Goal: Check status: Check status

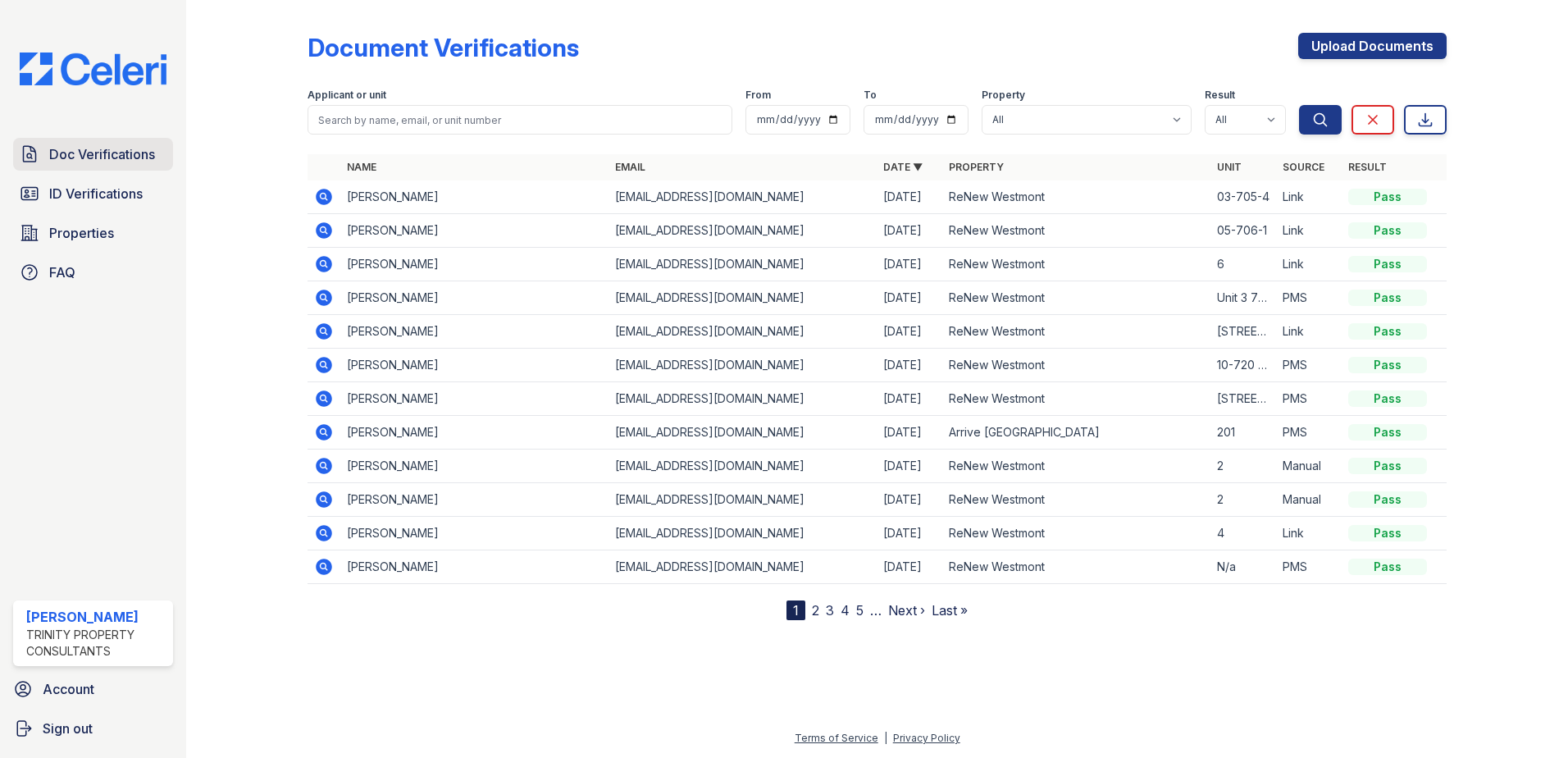
click at [111, 155] on span "Doc Verifications" at bounding box center [102, 154] width 106 height 19
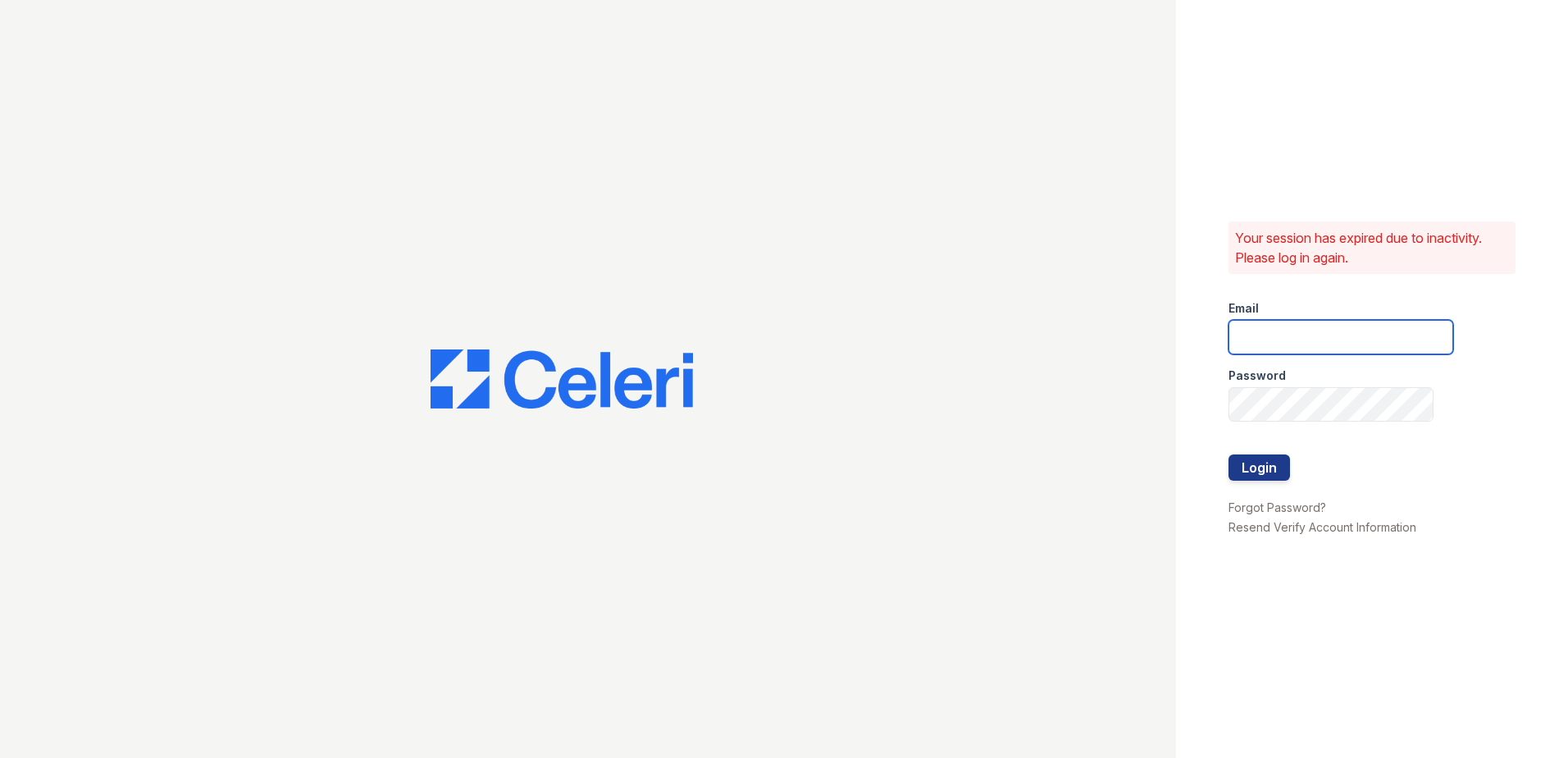
type input "kpartee@trinity-pm.com"
click at [1240, 471] on button "Login" at bounding box center [1259, 467] width 61 height 26
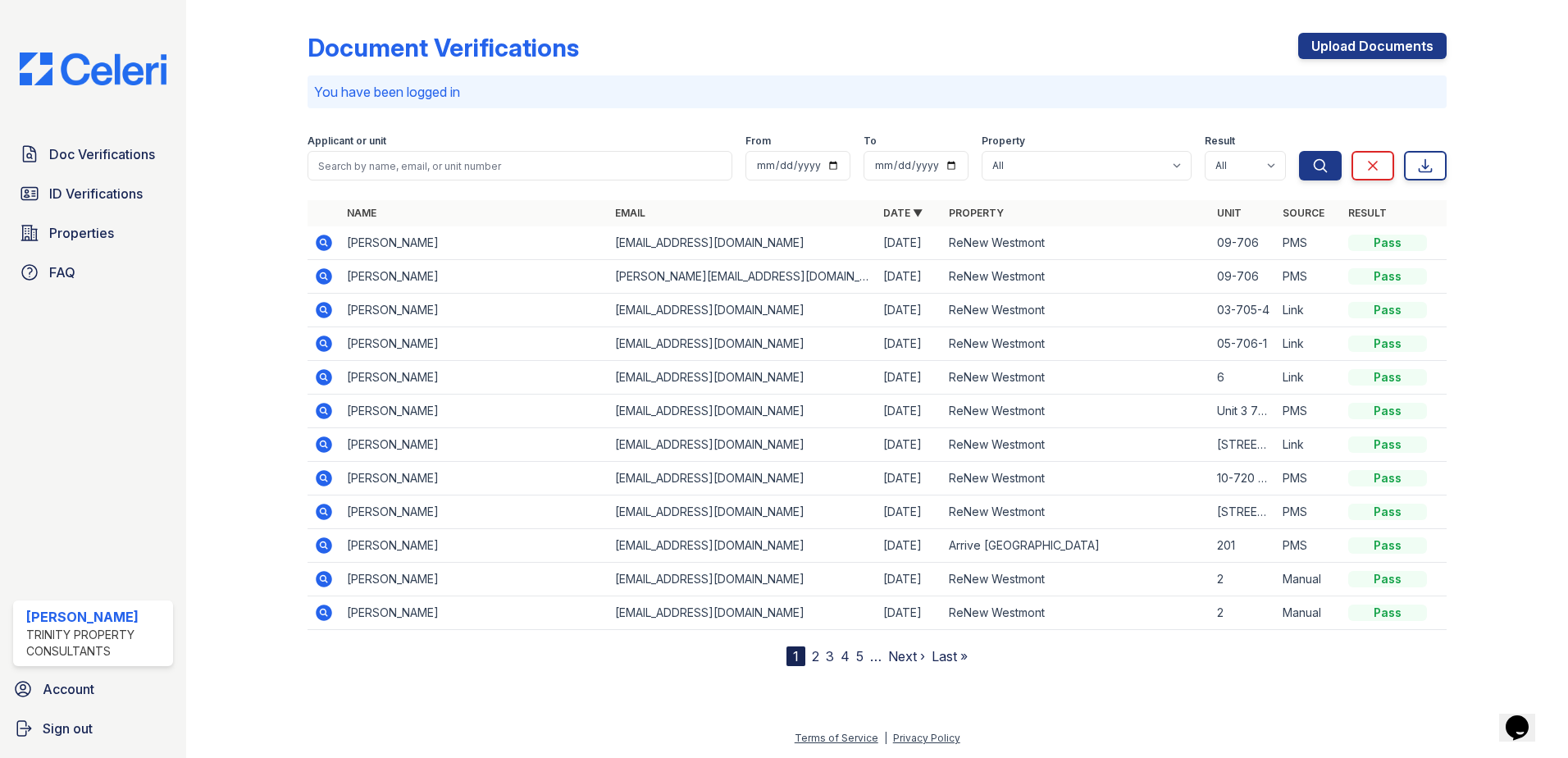
click at [320, 243] on icon at bounding box center [324, 242] width 17 height 17
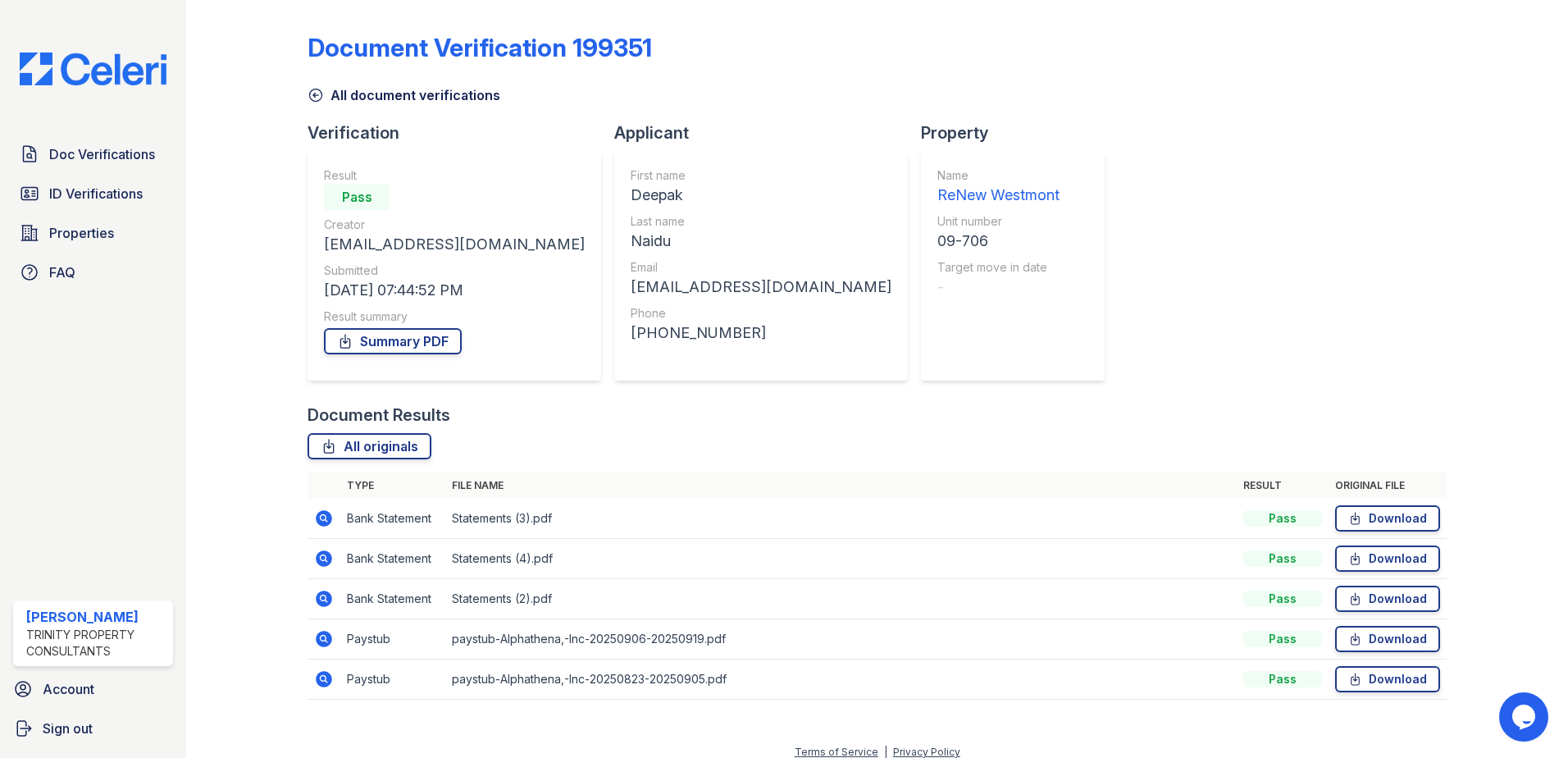
click at [326, 677] on icon at bounding box center [324, 679] width 17 height 17
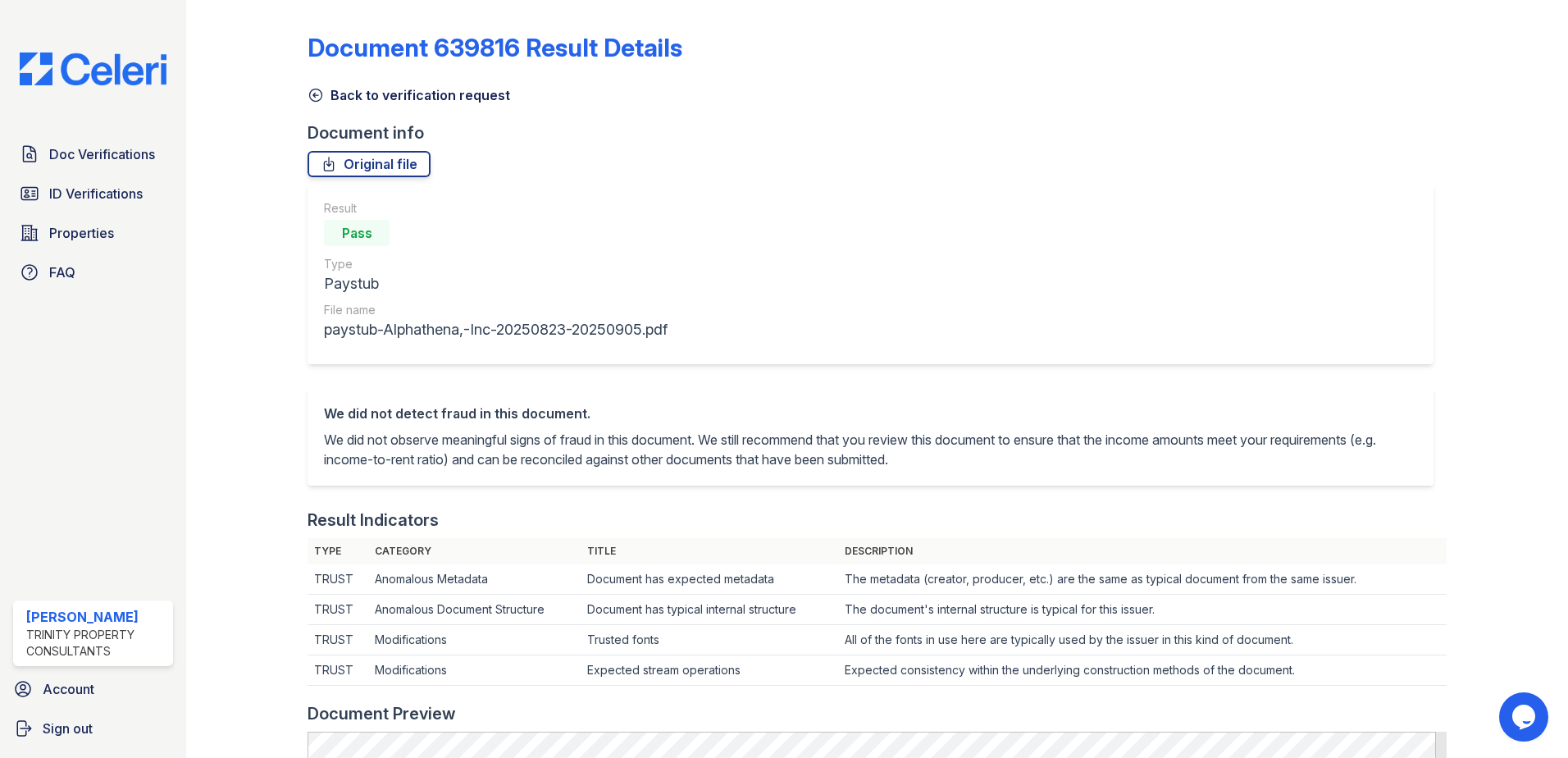
click at [361, 95] on link "Back to verification request" at bounding box center [410, 95] width 203 height 19
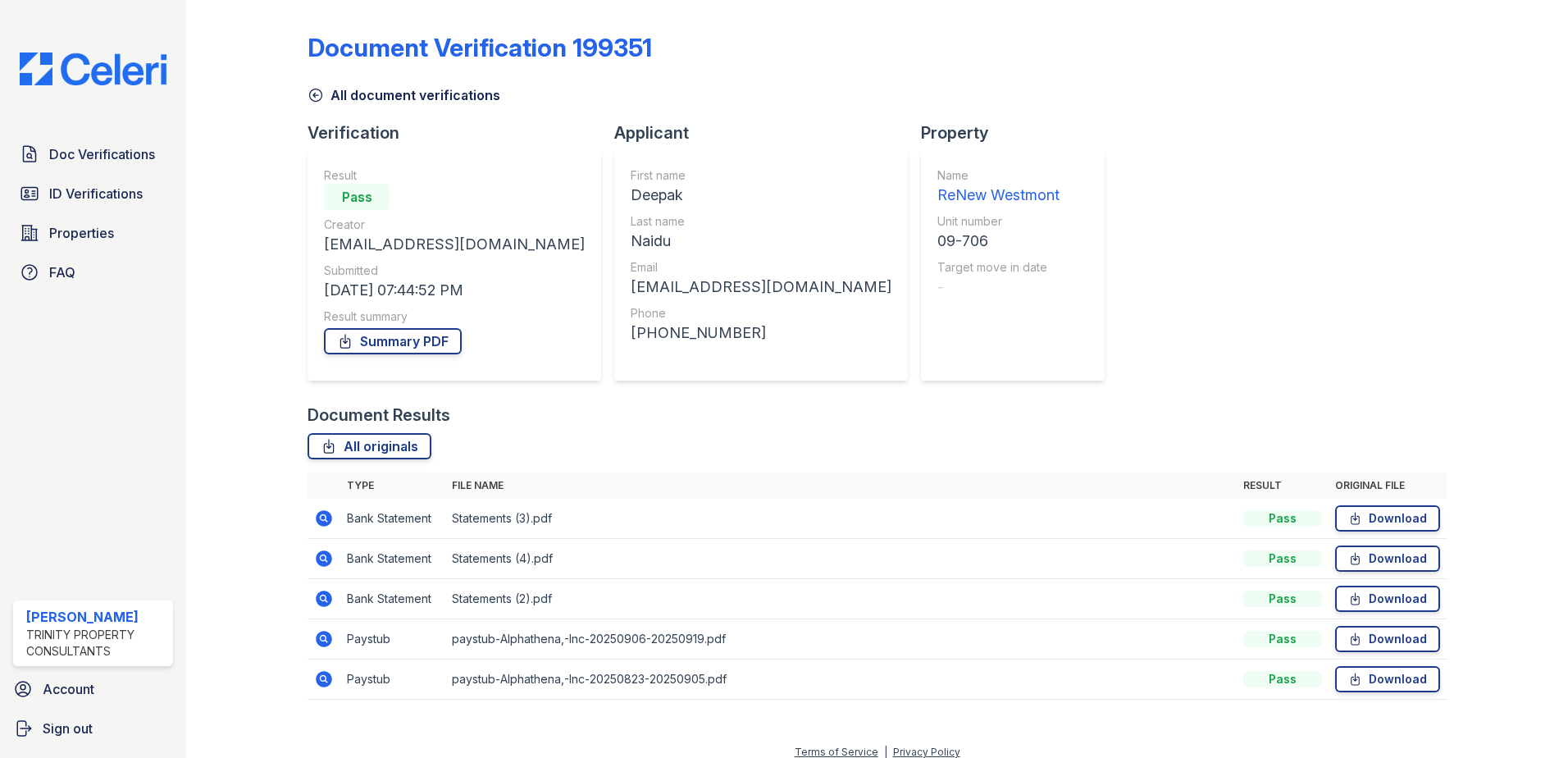
click at [320, 637] on icon at bounding box center [324, 639] width 19 height 19
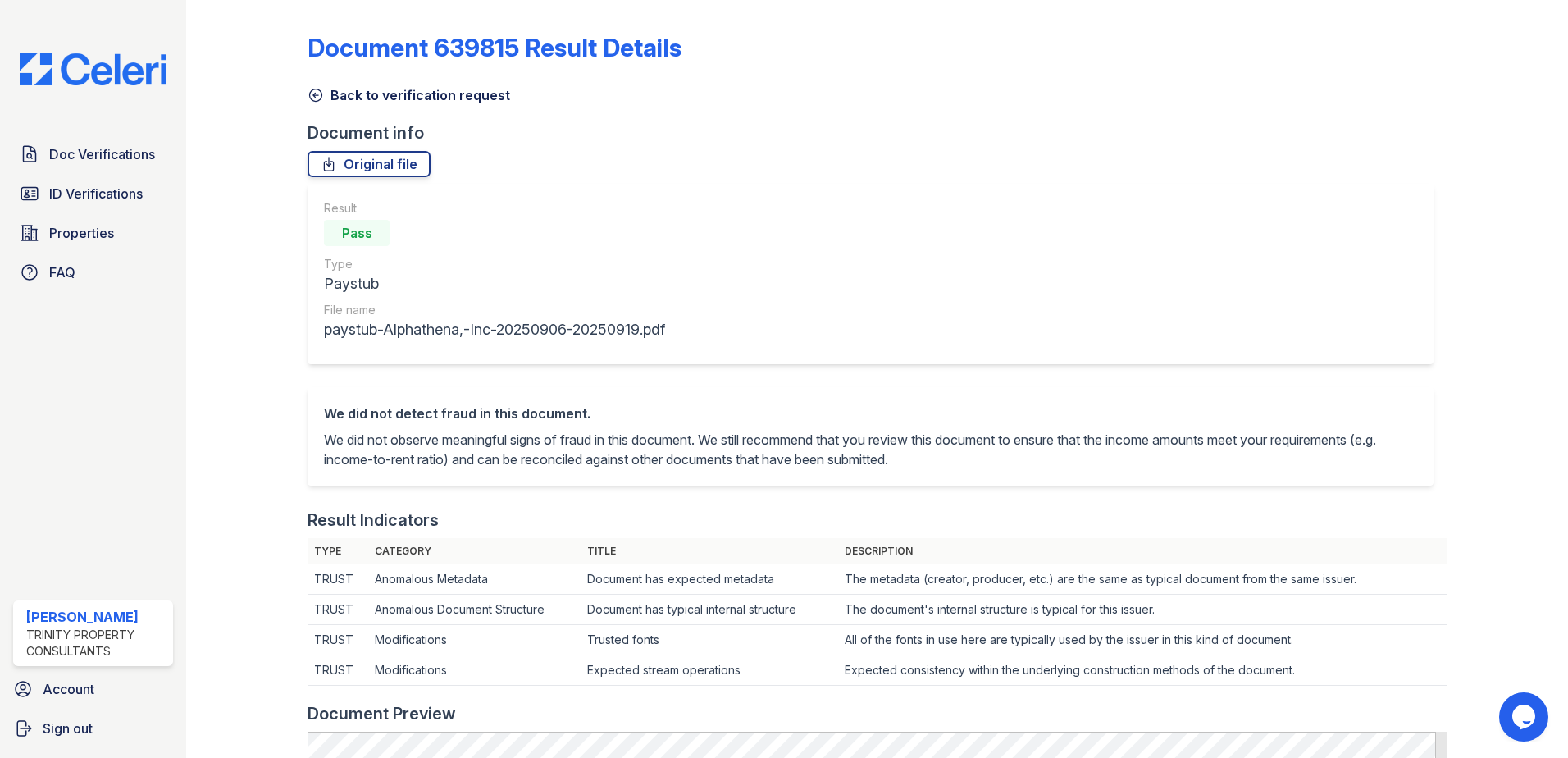
click at [363, 95] on link "Back to verification request" at bounding box center [410, 95] width 203 height 19
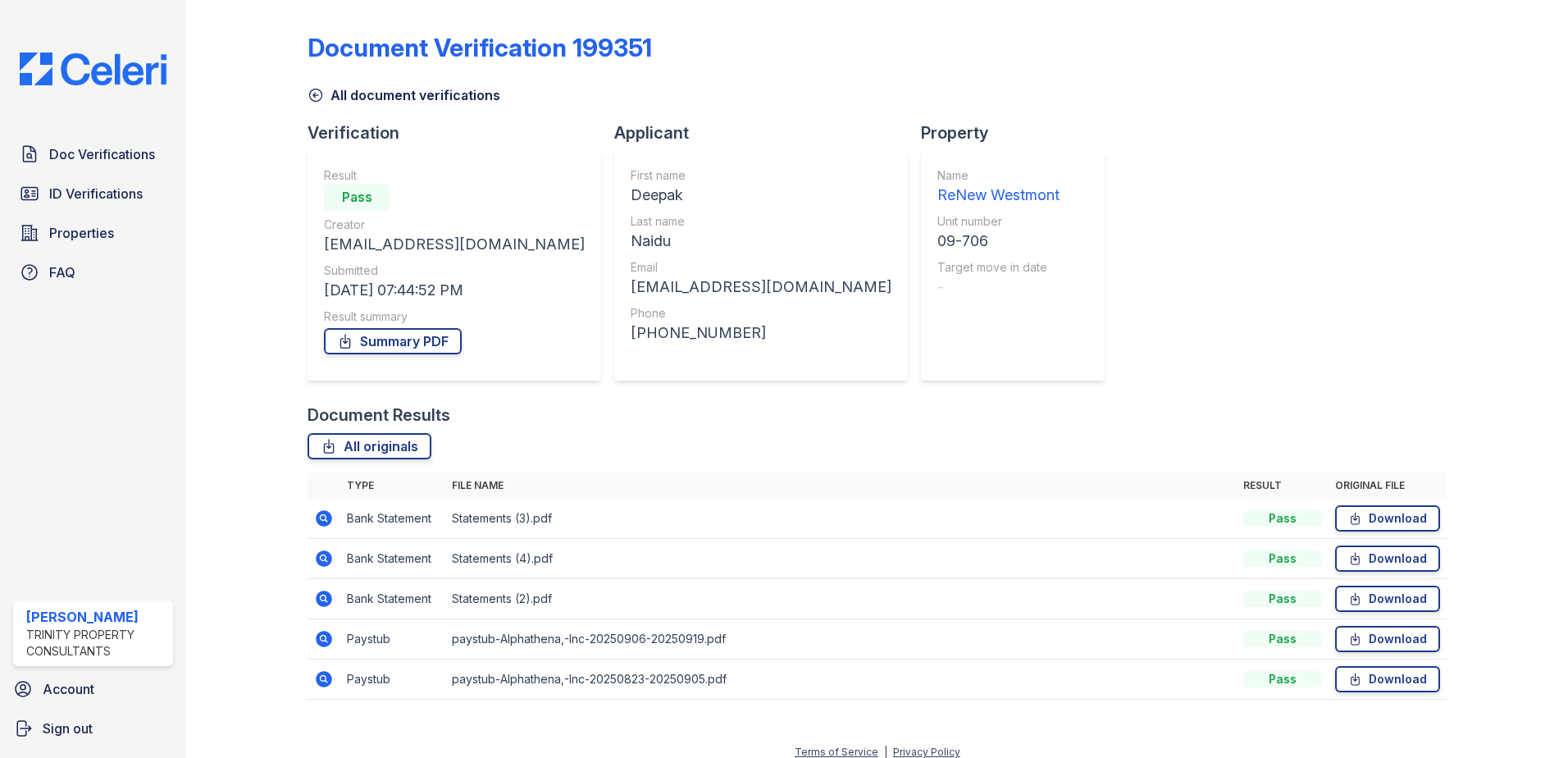
click at [341, 100] on link "All document verifications" at bounding box center [404, 95] width 192 height 19
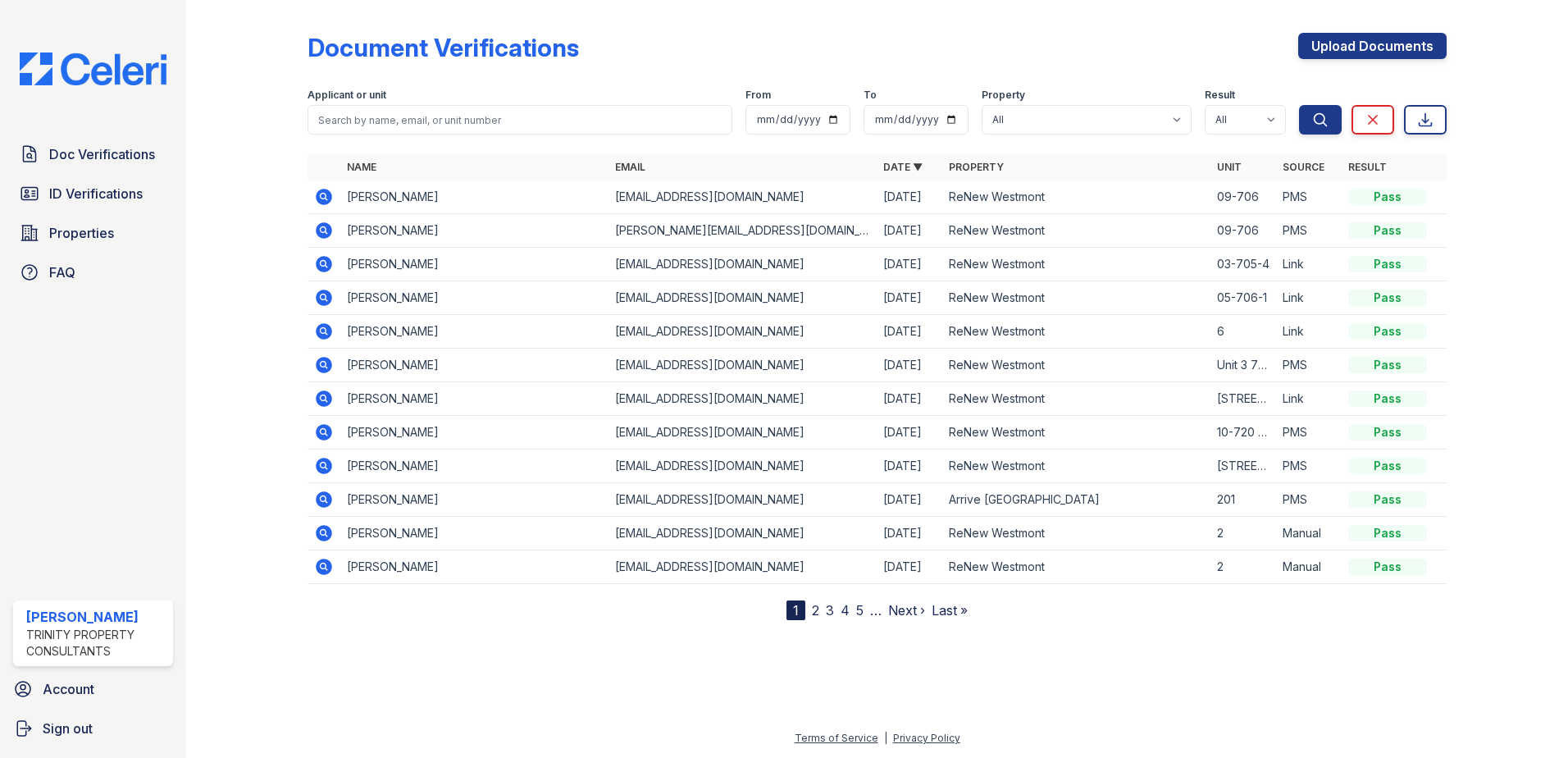
click at [321, 227] on icon at bounding box center [324, 230] width 17 height 17
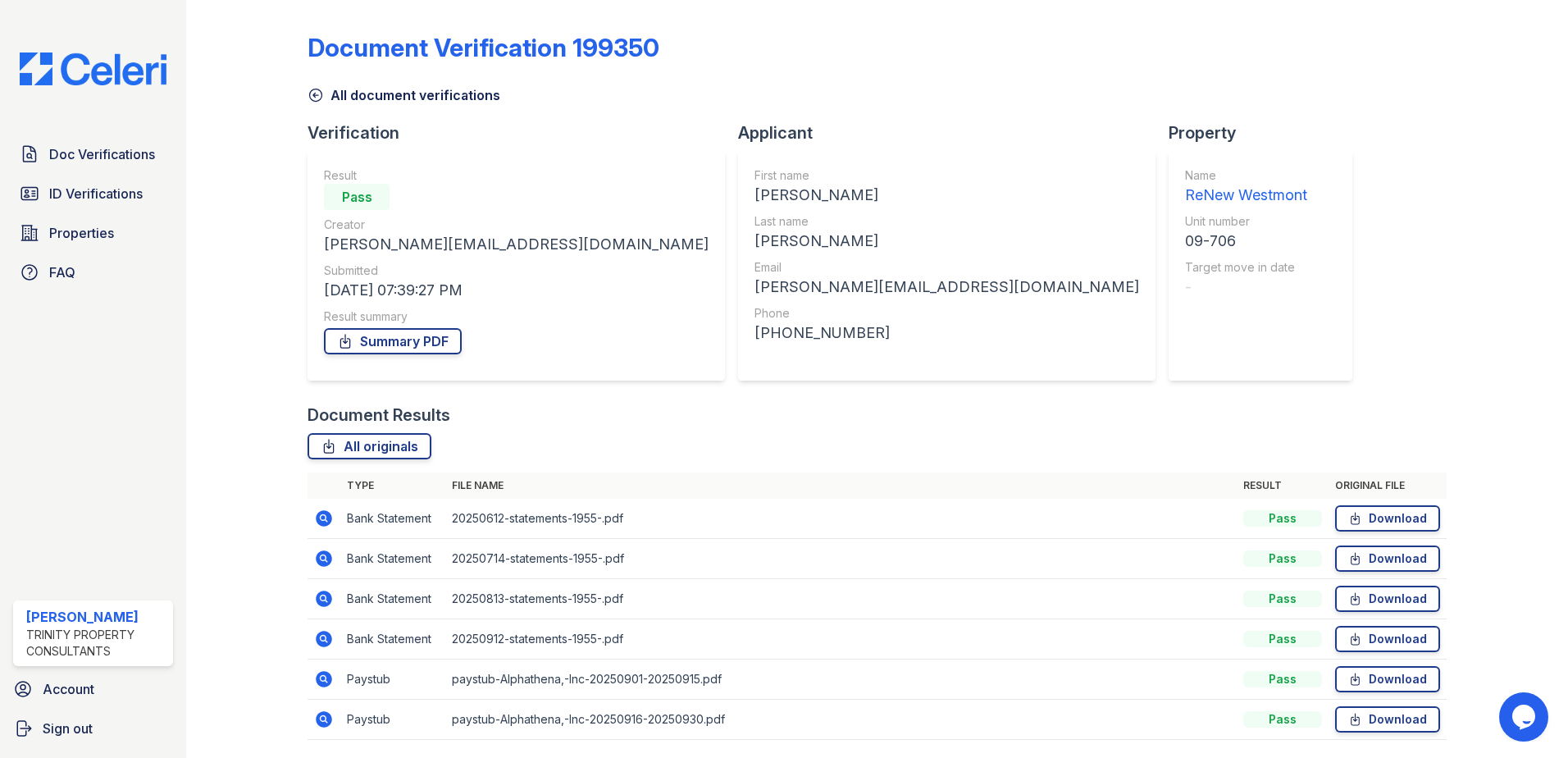
click at [320, 684] on icon at bounding box center [324, 679] width 17 height 17
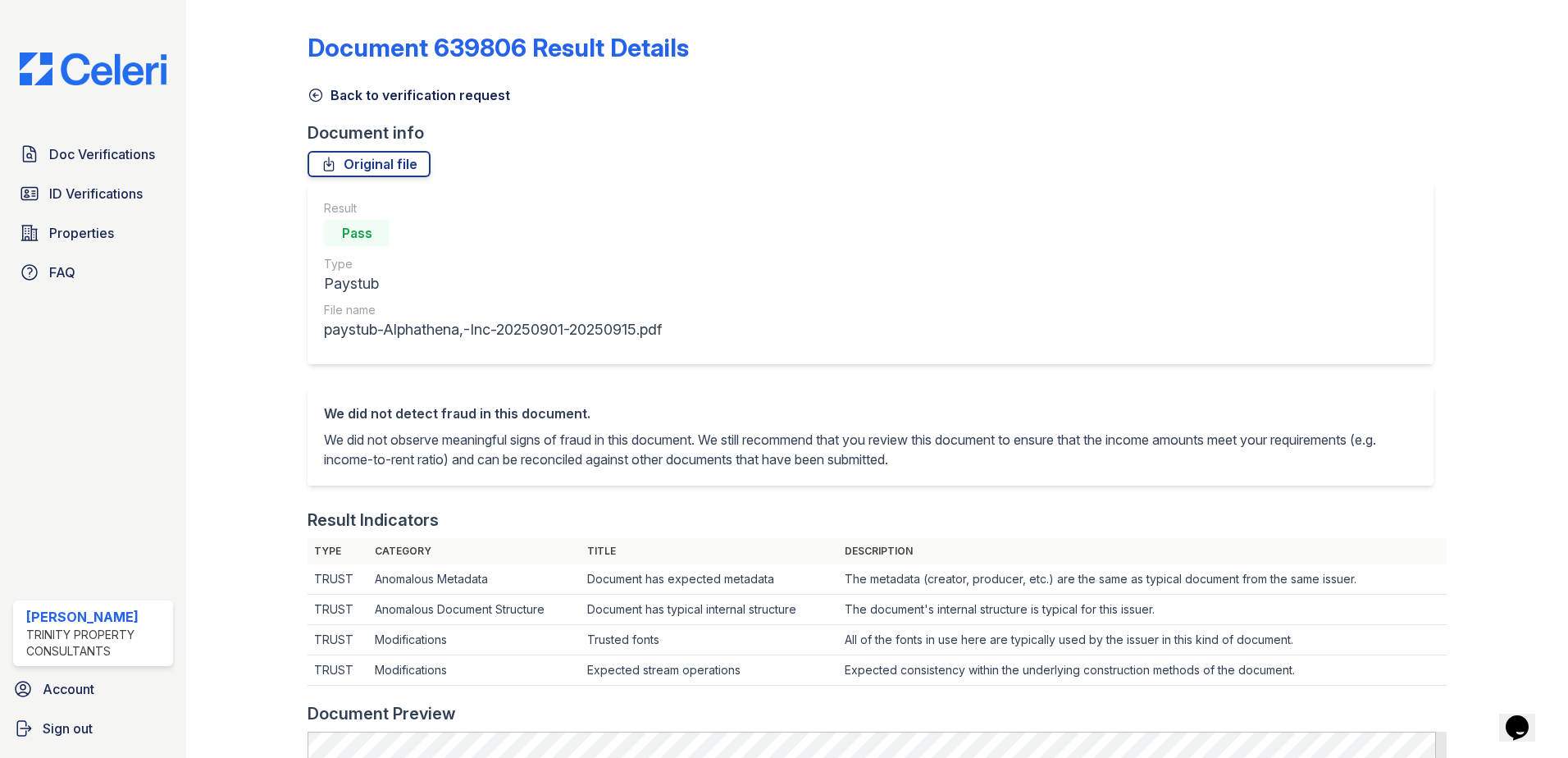
click at [360, 93] on link "Back to verification request" at bounding box center [410, 95] width 203 height 19
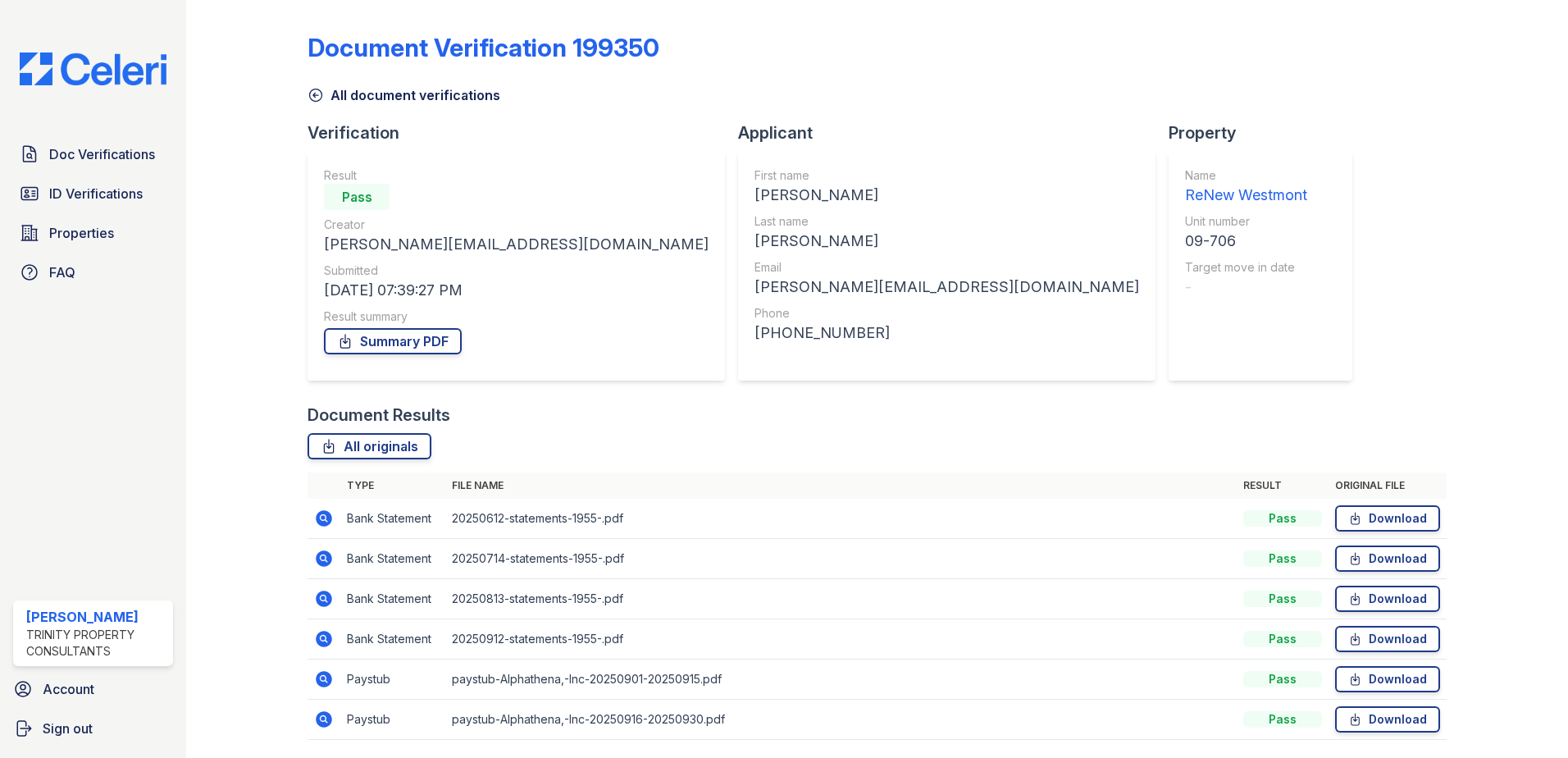
click at [319, 723] on icon at bounding box center [324, 719] width 17 height 17
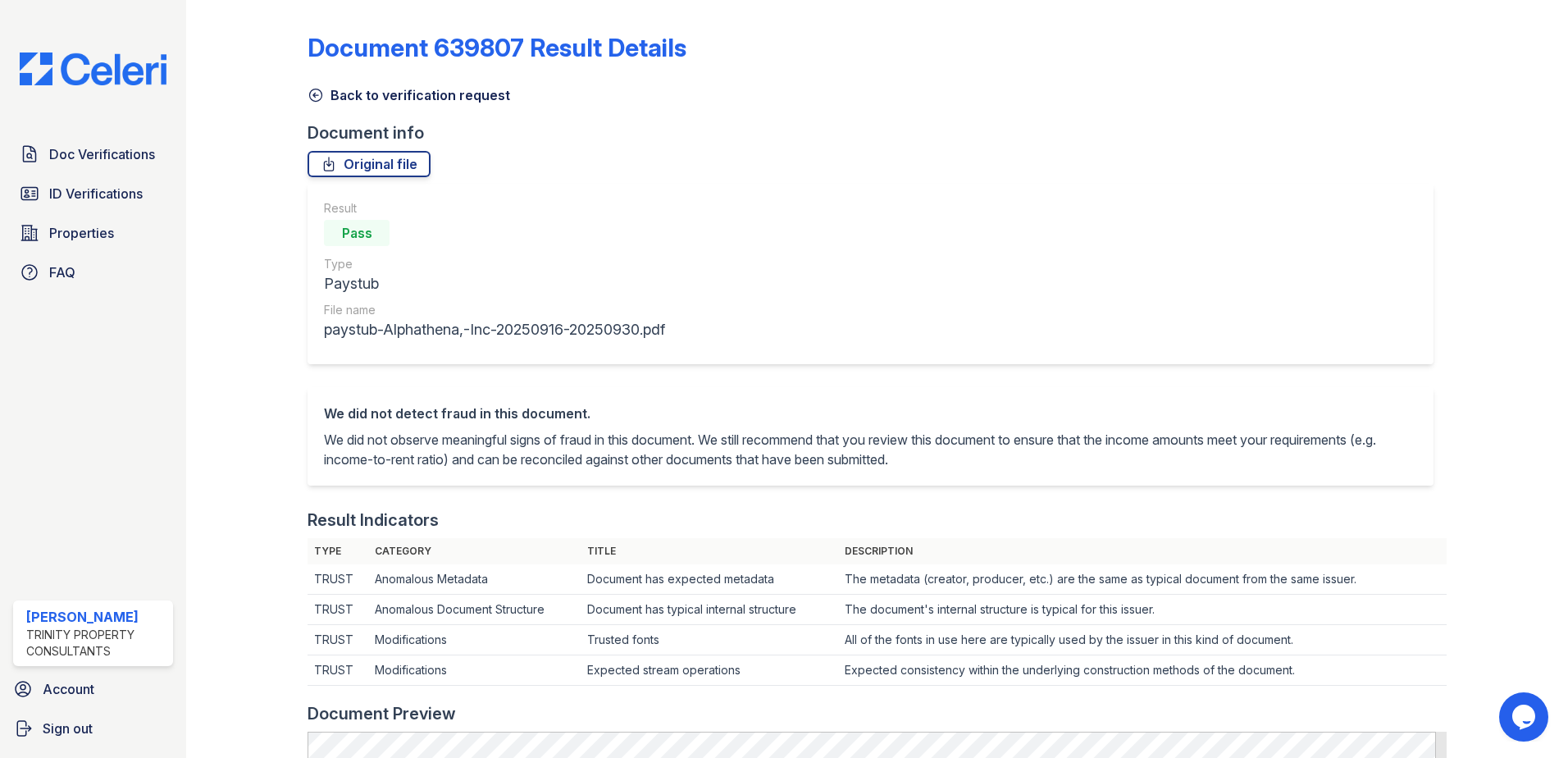
click at [393, 98] on link "Back to verification request" at bounding box center [410, 95] width 203 height 19
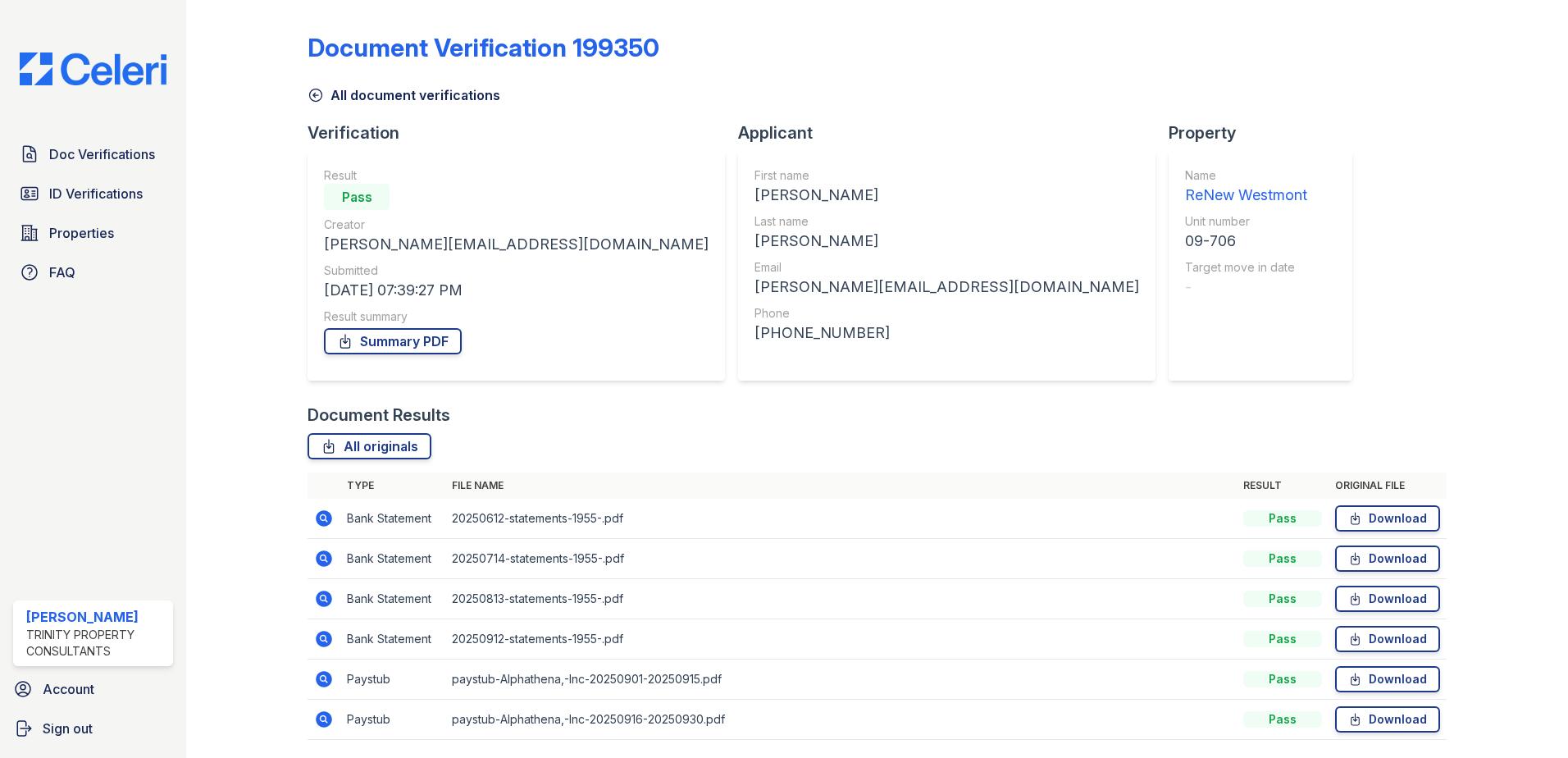
click at [323, 635] on icon at bounding box center [324, 639] width 19 height 19
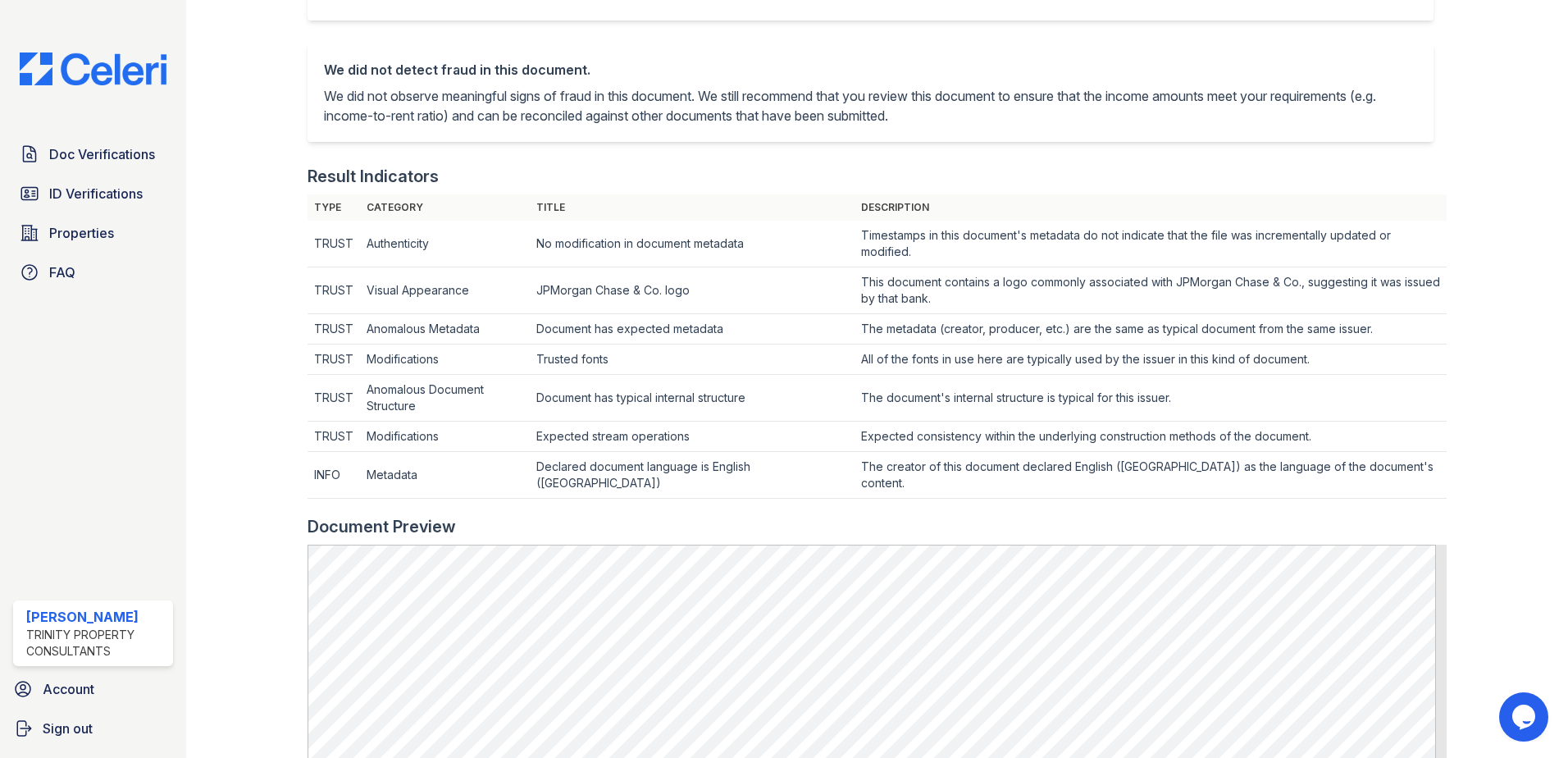
scroll to position [82, 0]
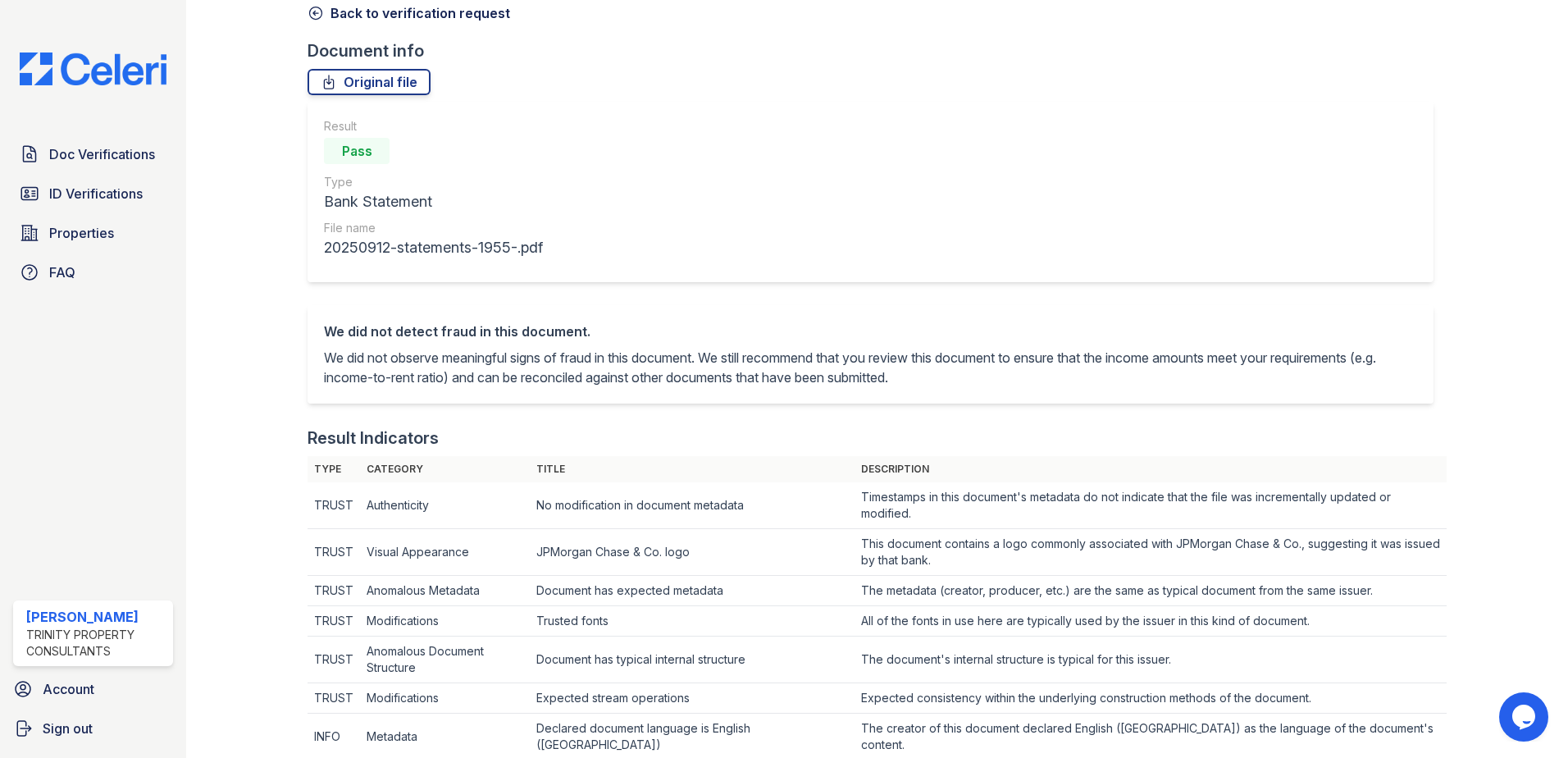
click at [355, 19] on link "Back to verification request" at bounding box center [410, 13] width 203 height 19
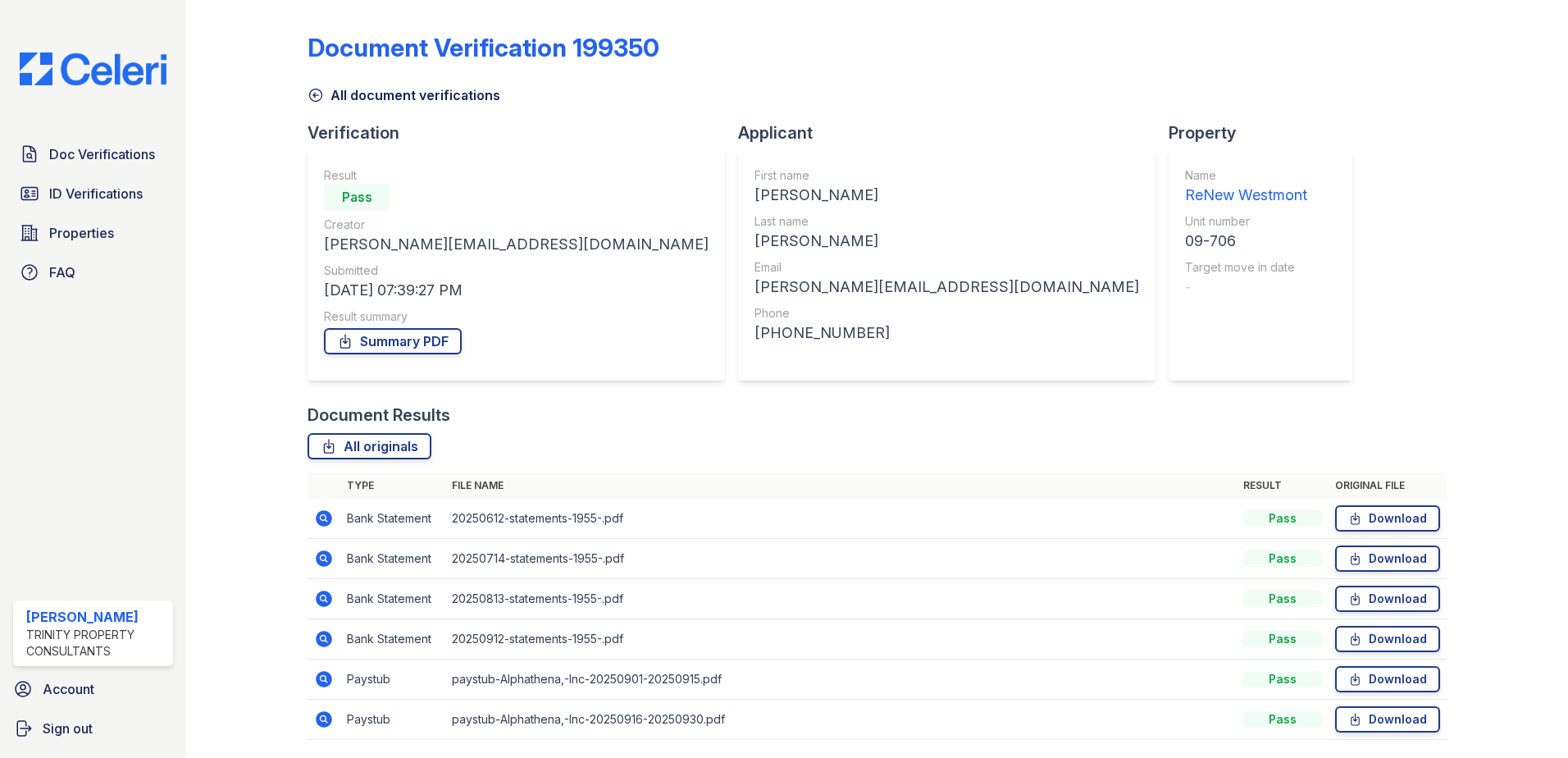
click at [365, 95] on link "All document verifications" at bounding box center [404, 95] width 192 height 19
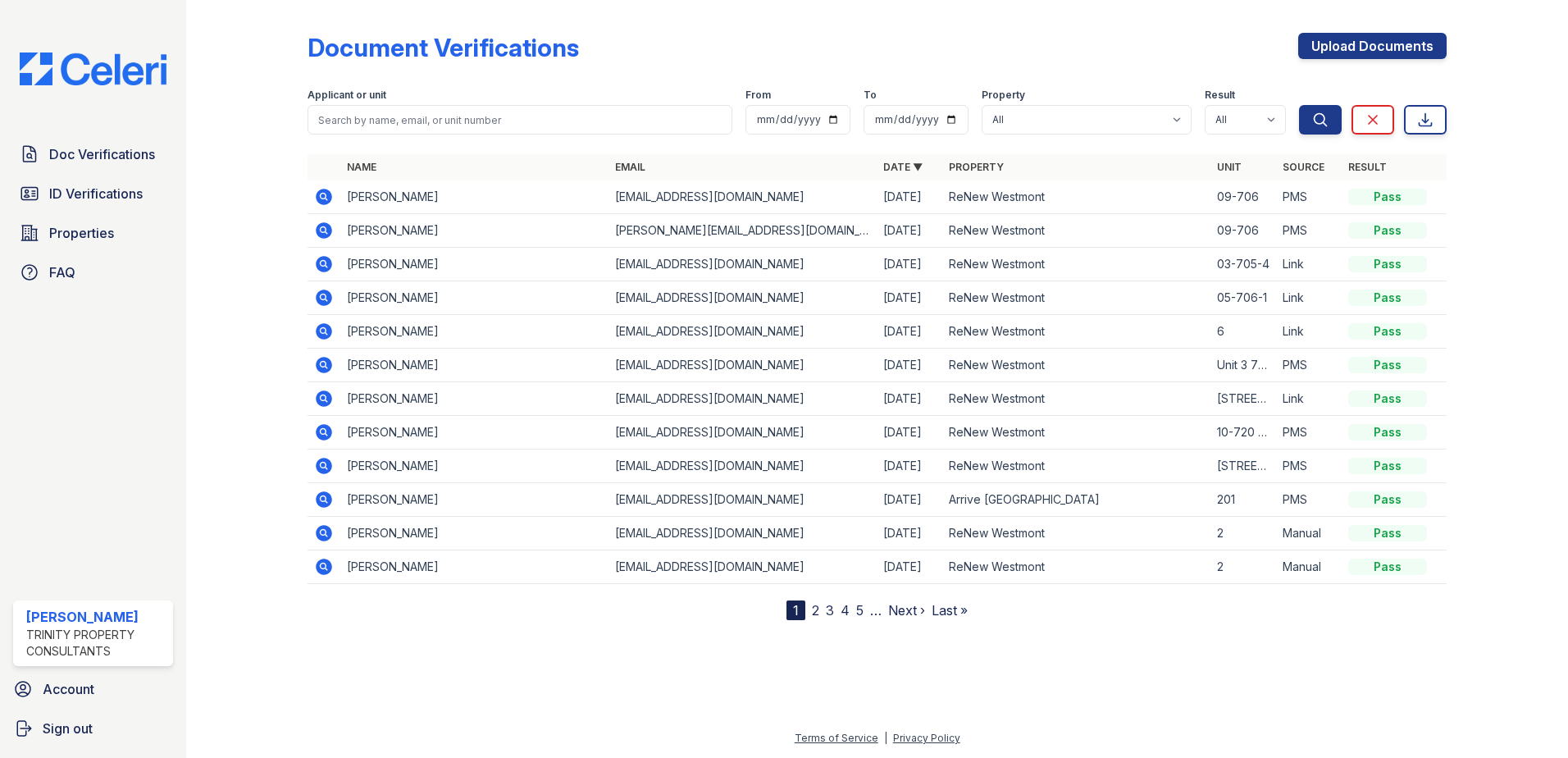
click at [323, 197] on icon at bounding box center [323, 195] width 4 height 4
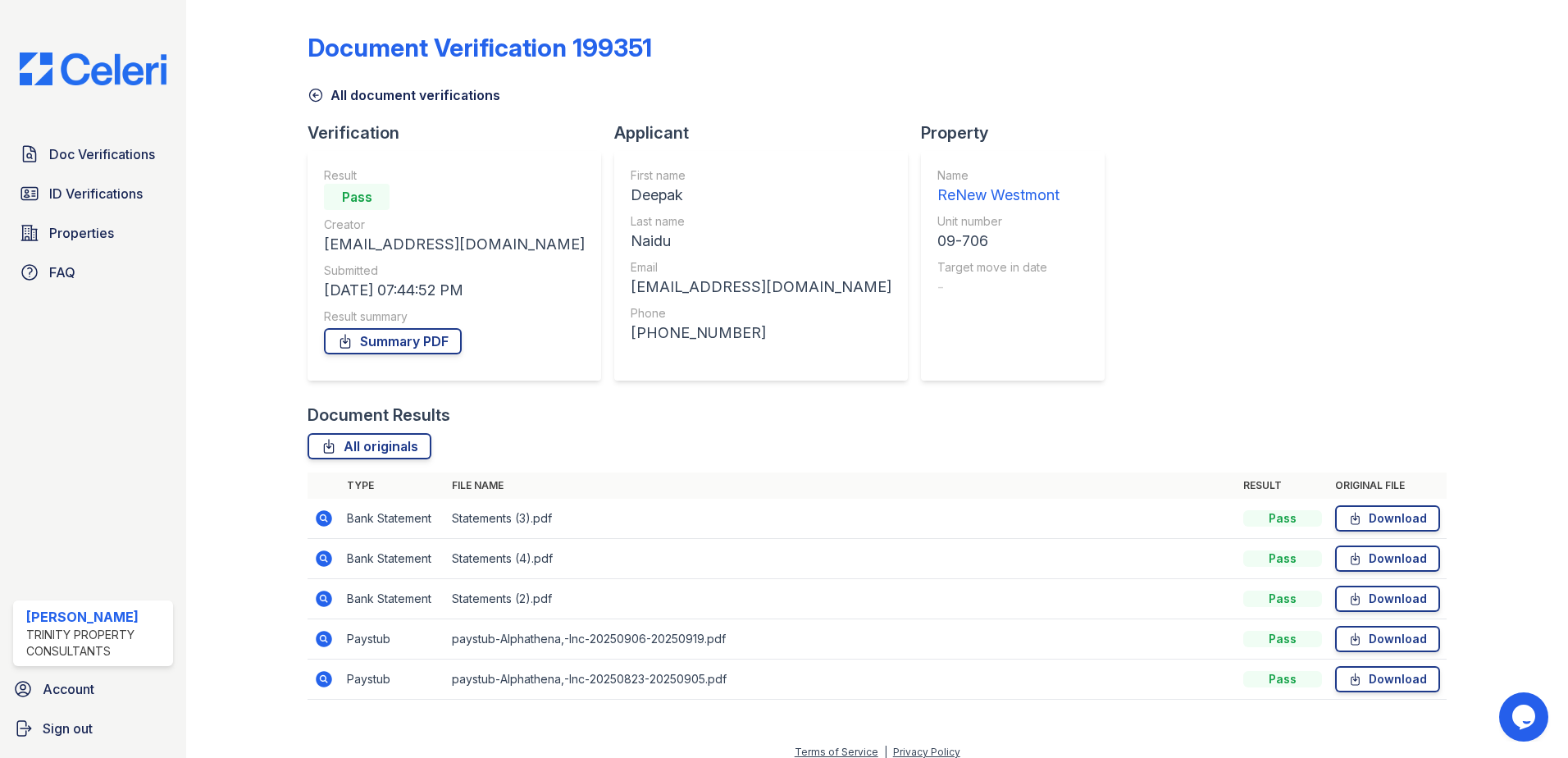
scroll to position [14, 0]
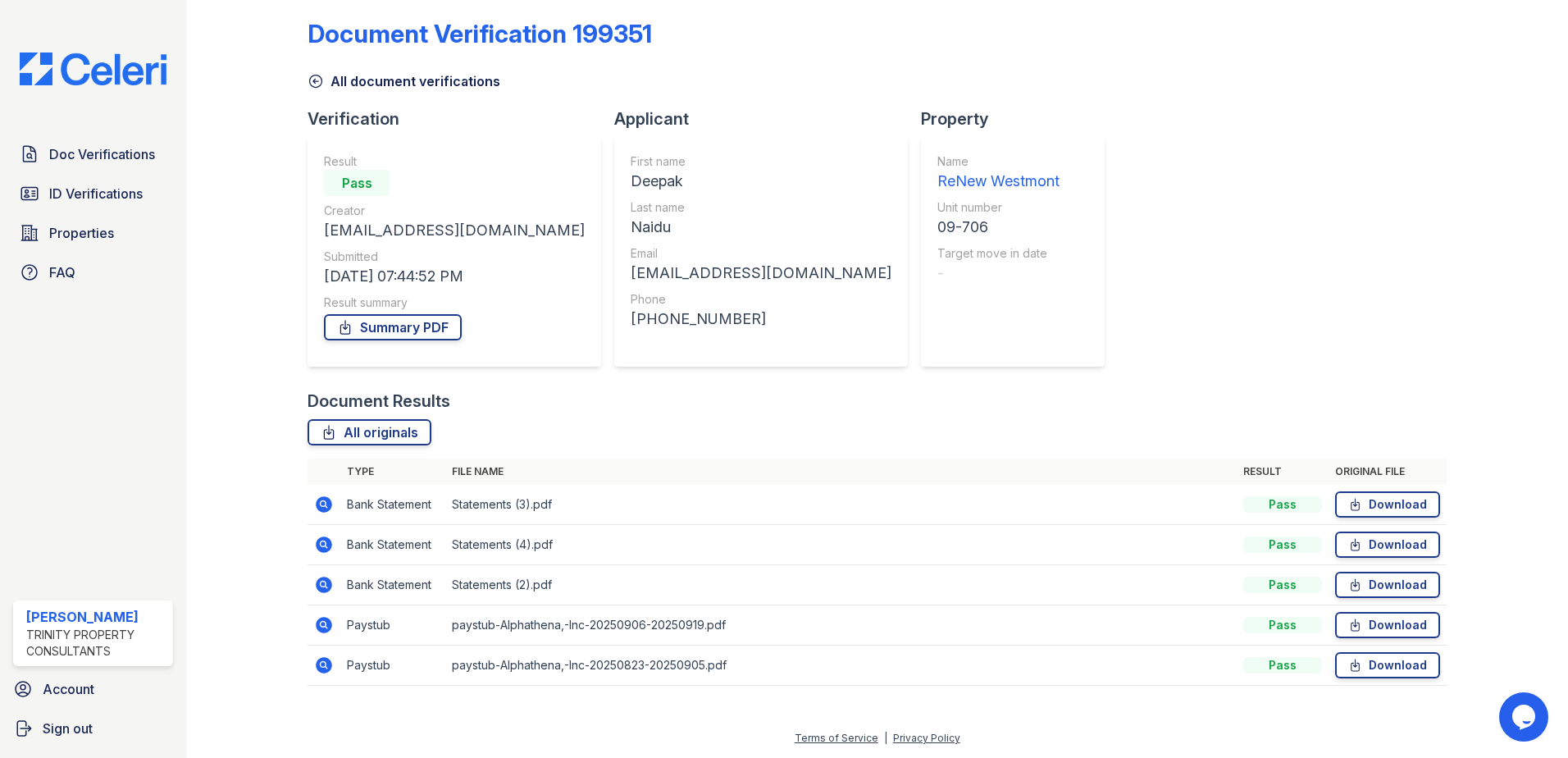
click at [328, 627] on icon at bounding box center [324, 625] width 17 height 17
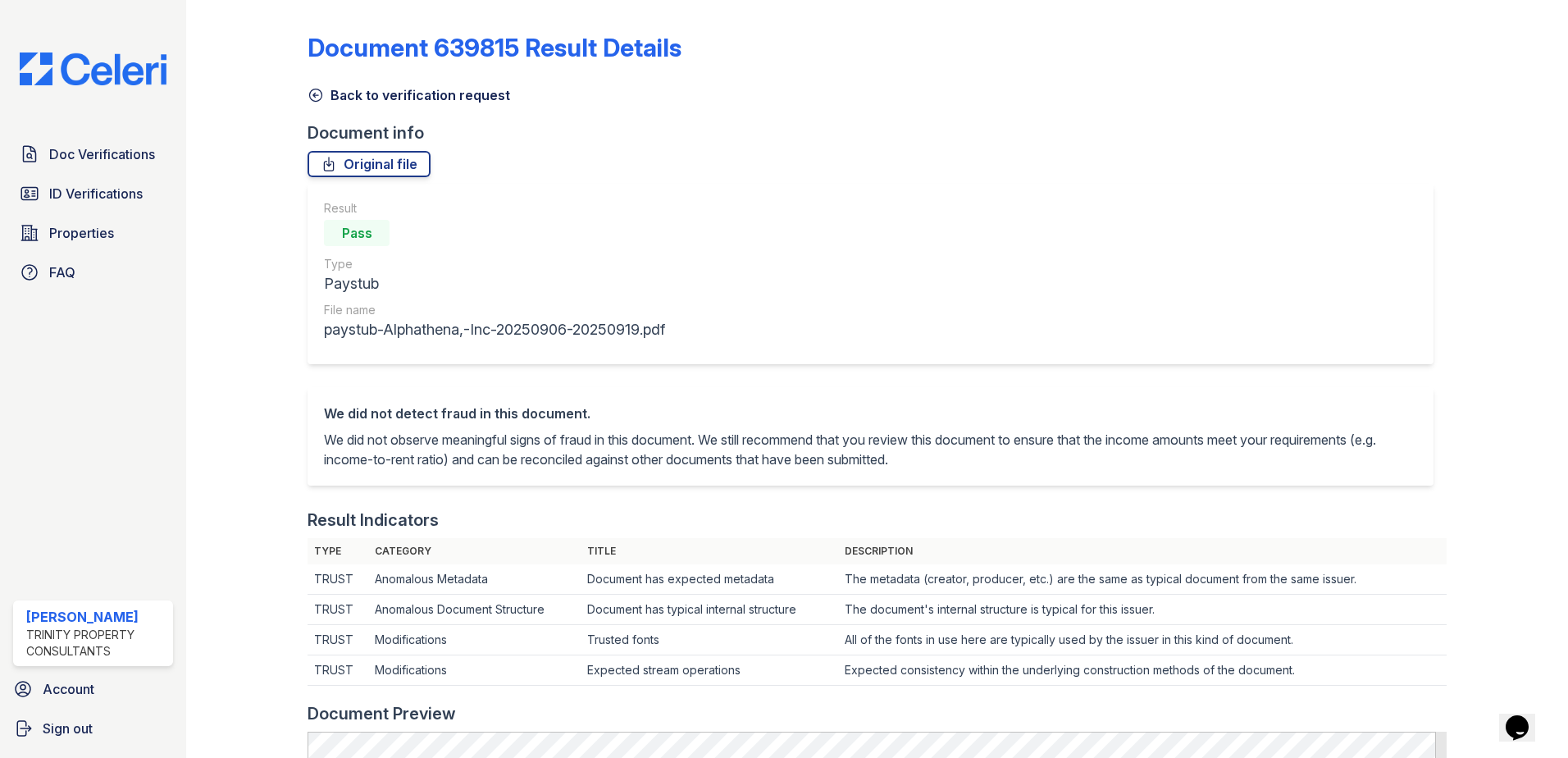
click at [350, 95] on link "Back to verification request" at bounding box center [410, 95] width 203 height 19
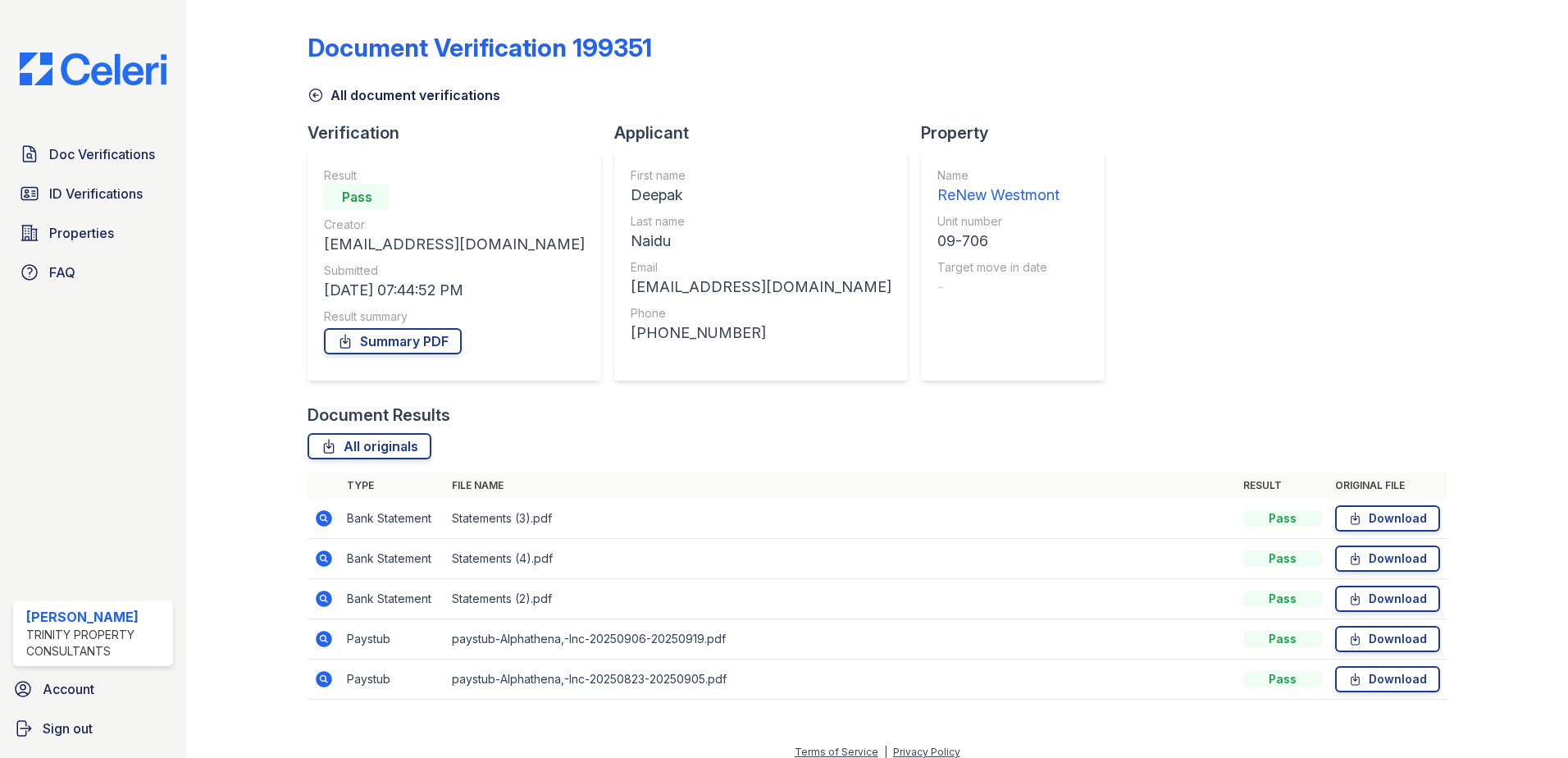
click at [318, 605] on icon at bounding box center [324, 599] width 17 height 17
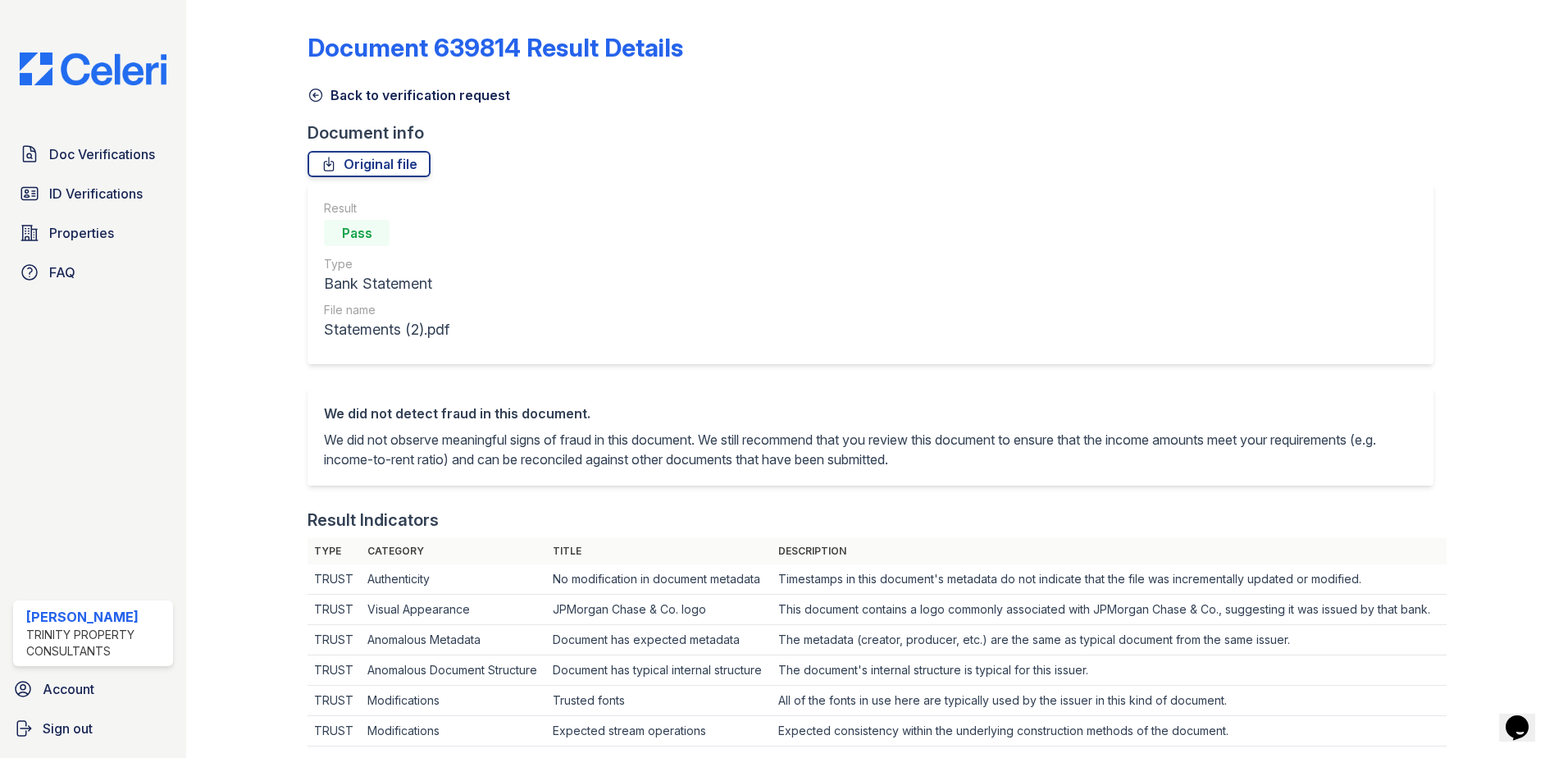
click at [396, 96] on link "Back to verification request" at bounding box center [410, 95] width 203 height 19
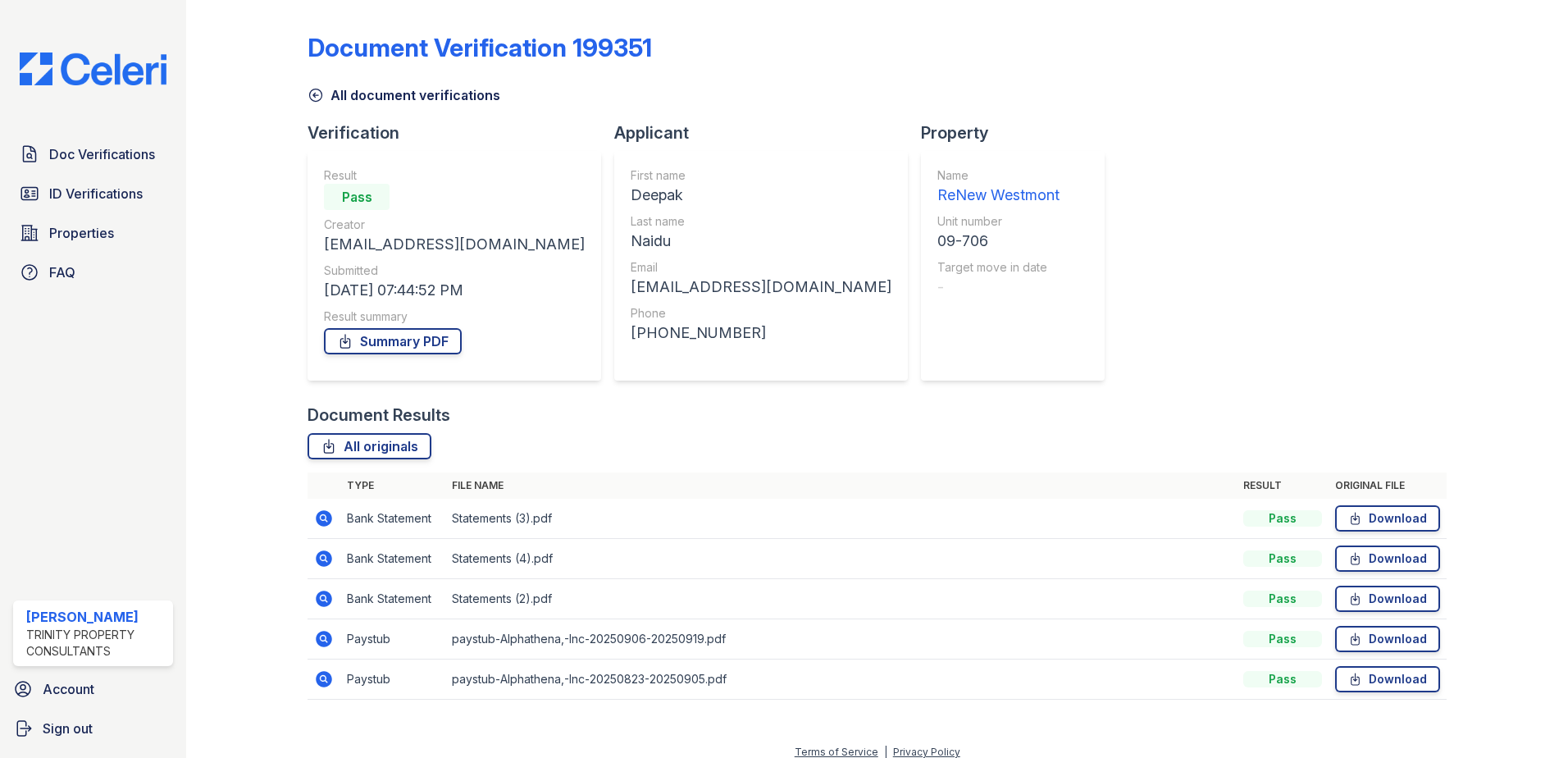
click at [319, 520] on icon at bounding box center [324, 518] width 17 height 17
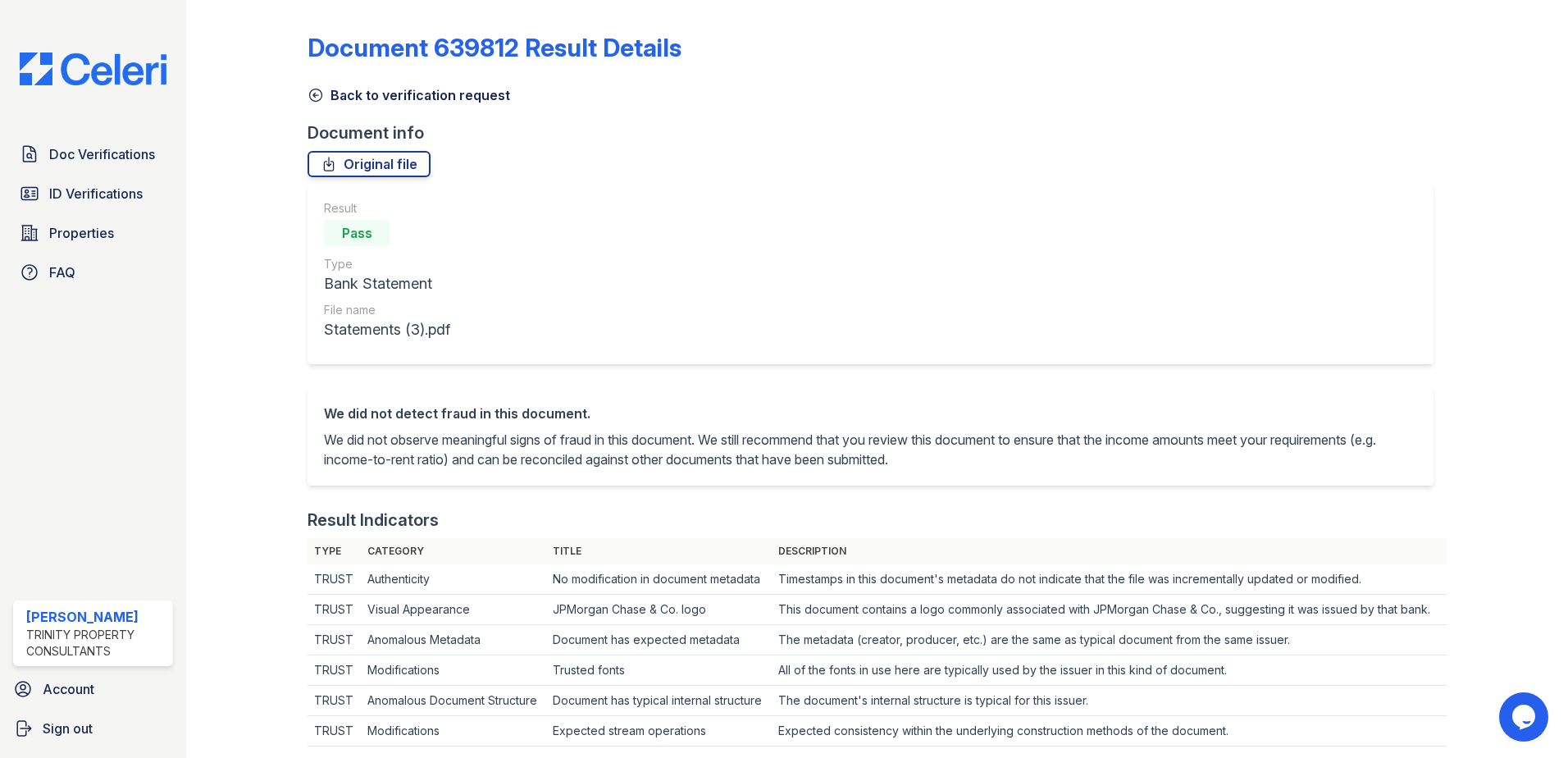
click at [411, 88] on link "Back to verification request" at bounding box center [410, 95] width 203 height 19
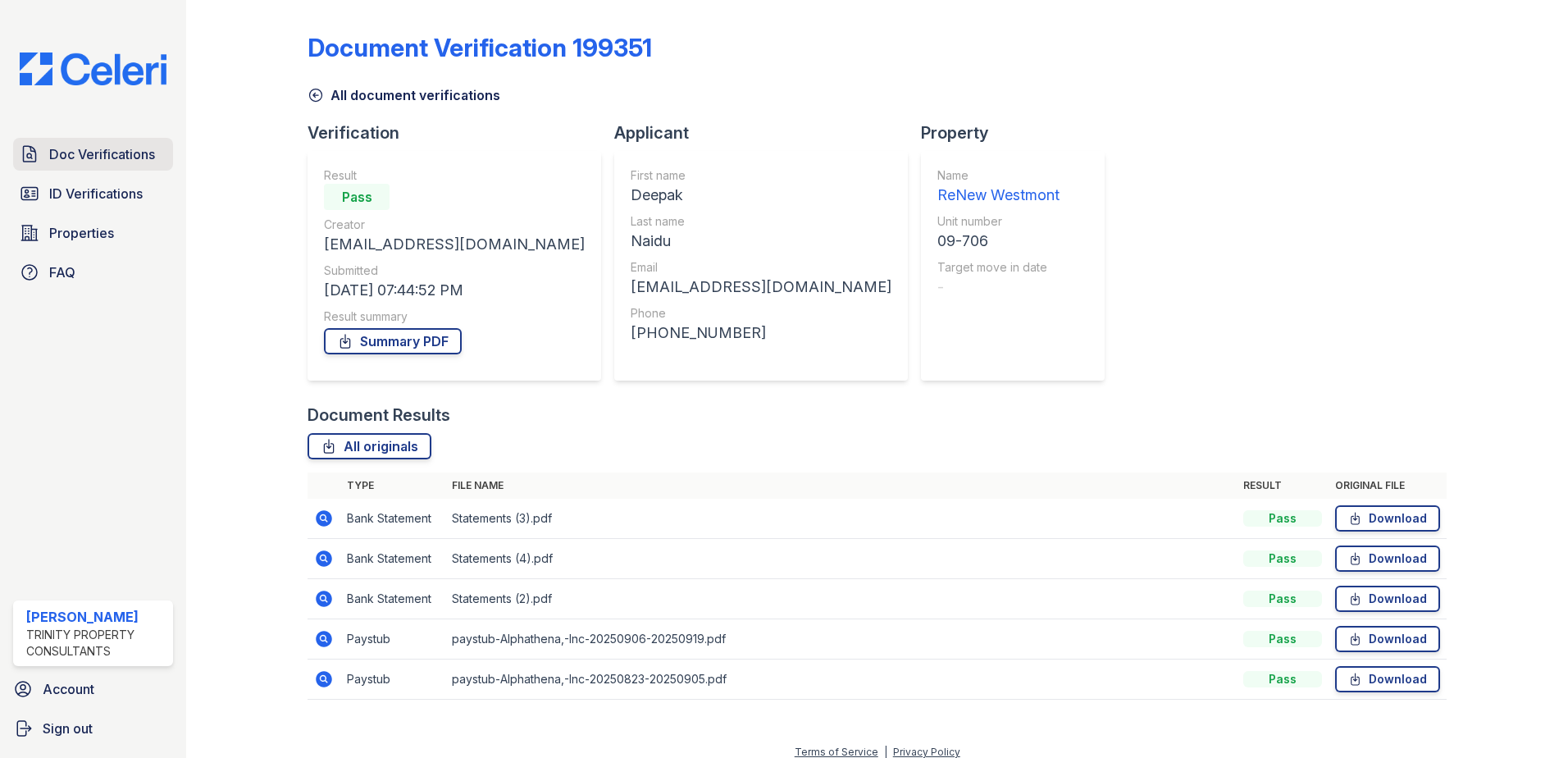
click at [69, 161] on span "Doc Verifications" at bounding box center [102, 154] width 106 height 19
